Goal: Information Seeking & Learning: Learn about a topic

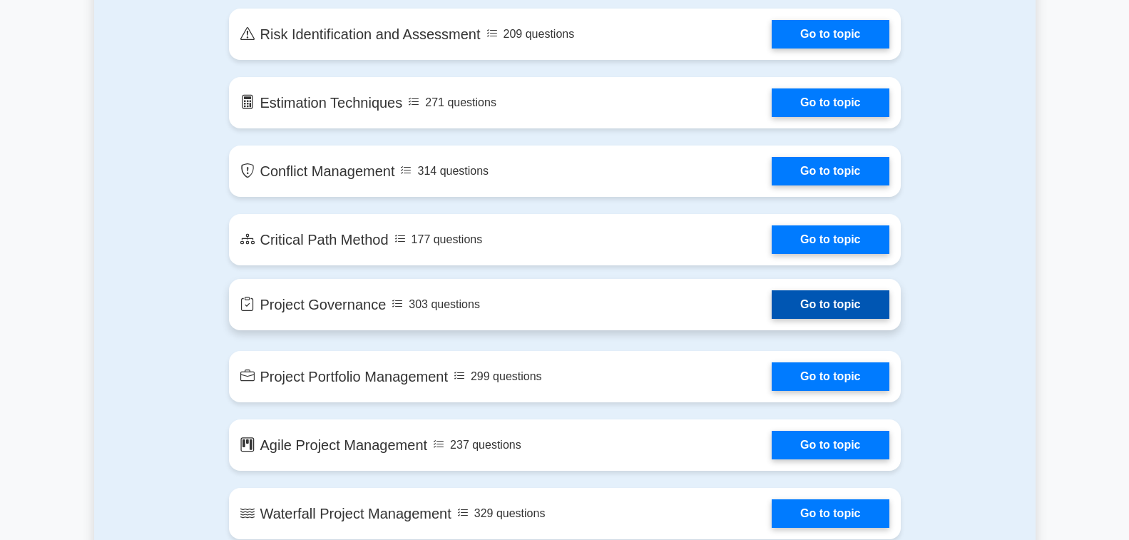
scroll to position [2068, 0]
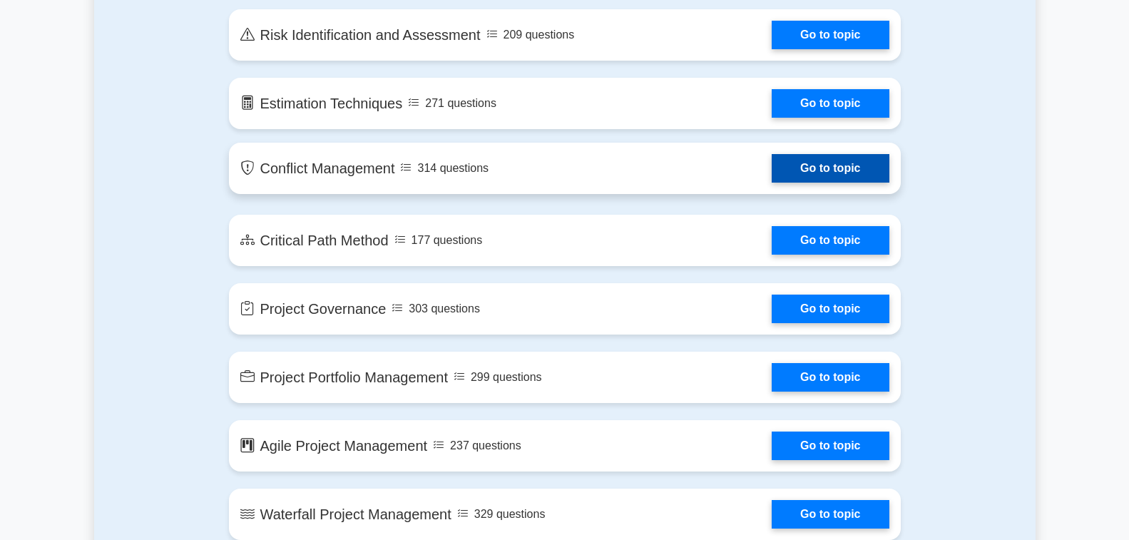
click at [872, 154] on link "Go to topic" at bounding box center [829, 168] width 117 height 29
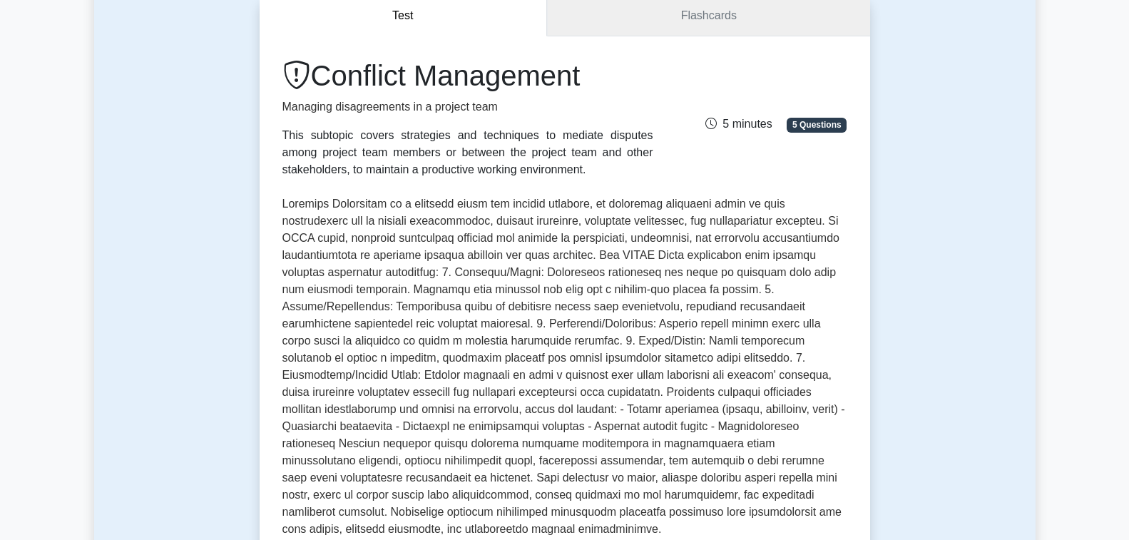
scroll to position [143, 0]
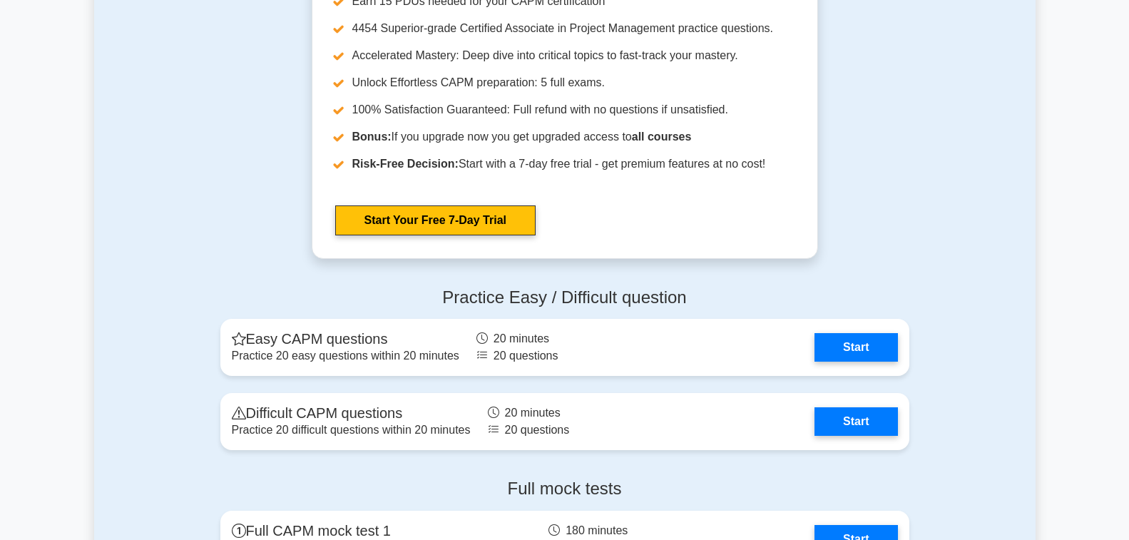
scroll to position [3346, 0]
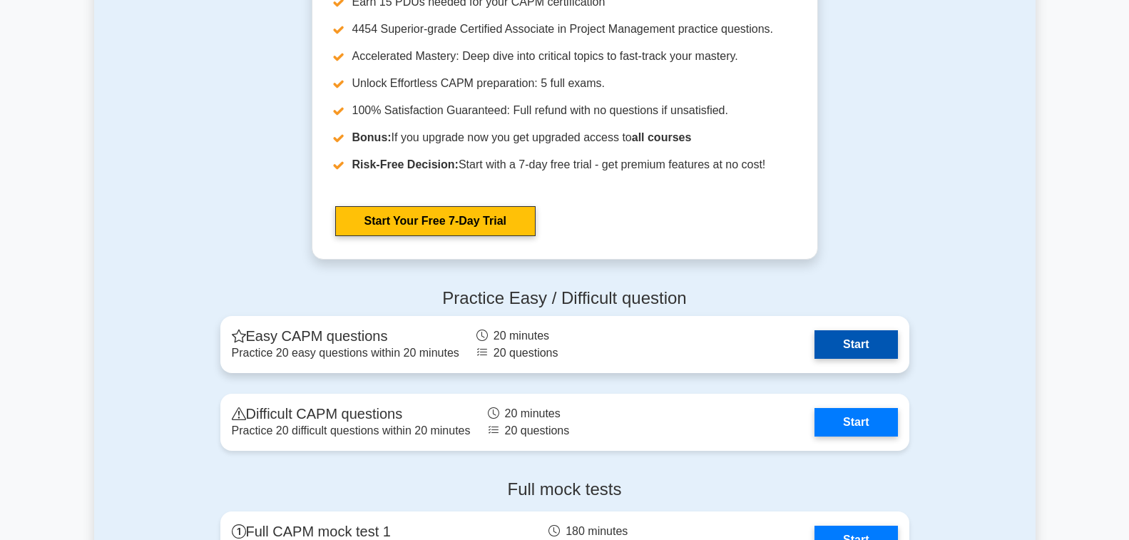
click at [814, 330] on link "Start" at bounding box center [855, 344] width 83 height 29
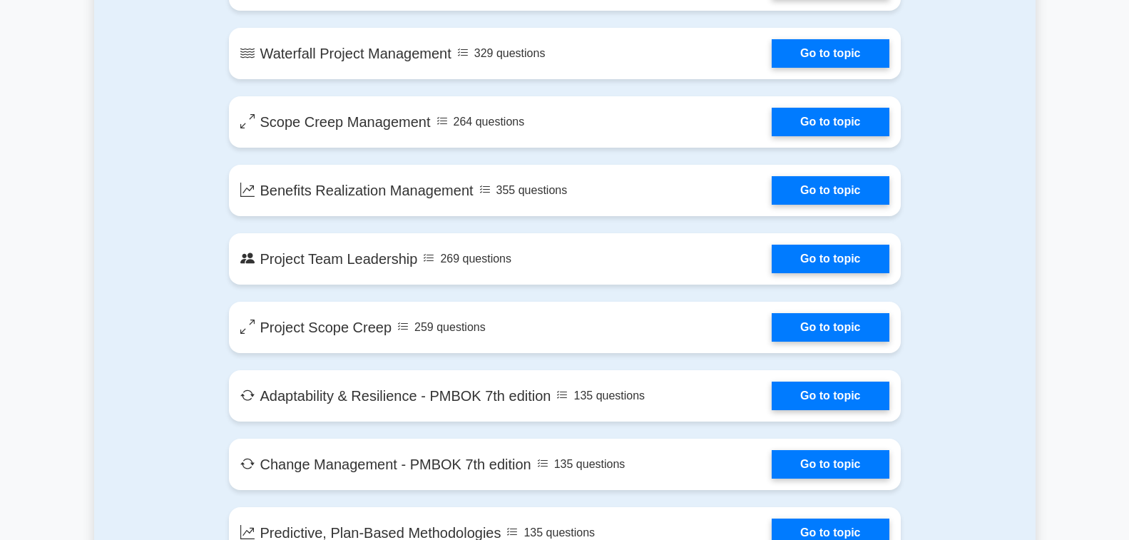
scroll to position [2638, 0]
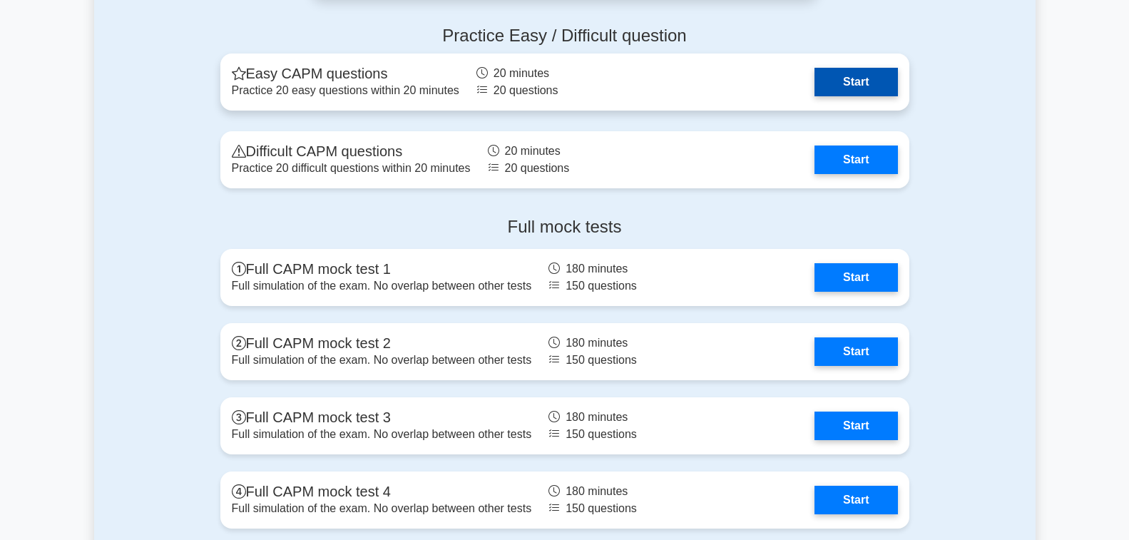
scroll to position [3707, 0]
